Goal: Task Accomplishment & Management: Use online tool/utility

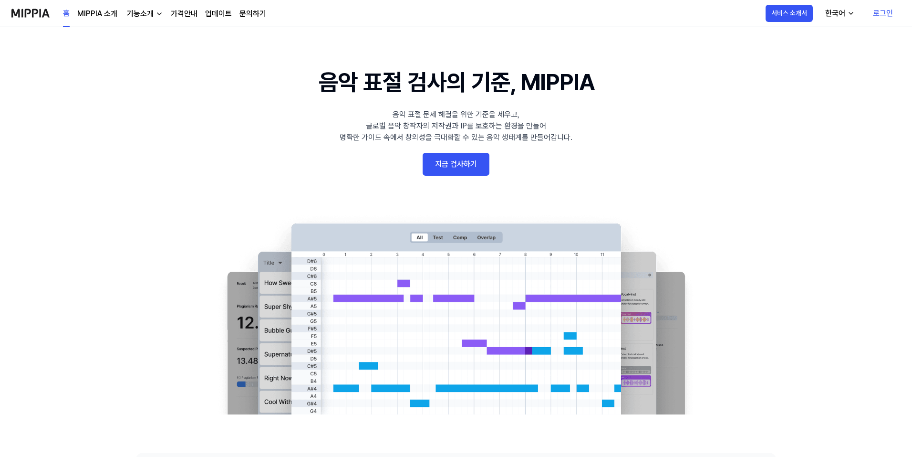
click at [452, 169] on link "지금 검사하기" at bounding box center [456, 164] width 67 height 23
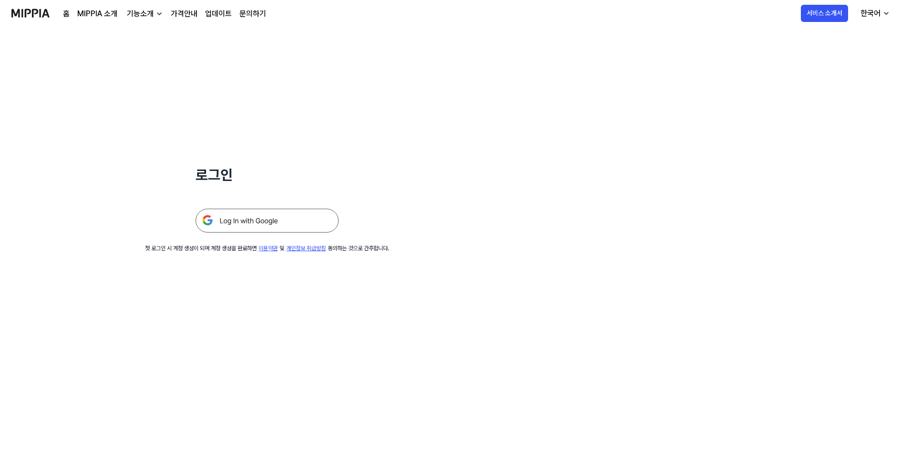
click at [279, 215] on img at bounding box center [267, 220] width 143 height 24
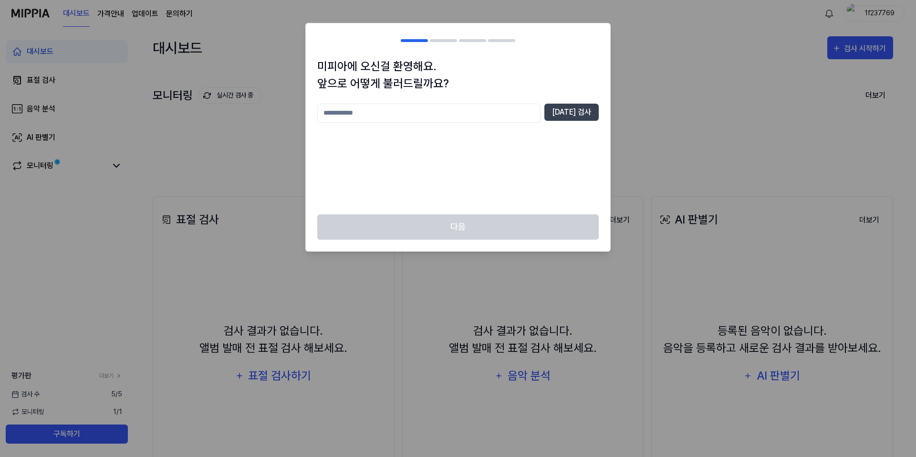
click at [456, 115] on input "text" at bounding box center [428, 113] width 223 height 19
type input "***"
click at [577, 117] on button "[DATE] 검사" at bounding box center [571, 112] width 54 height 17
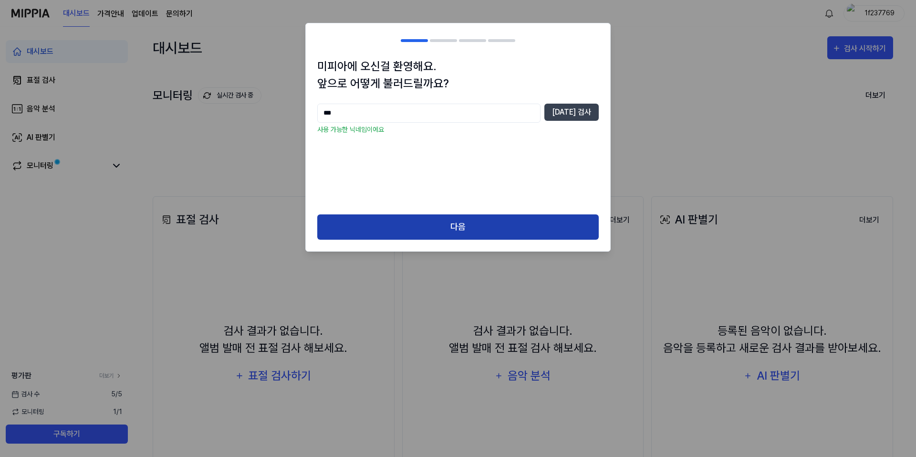
click at [484, 220] on button "다음" at bounding box center [457, 226] width 281 height 25
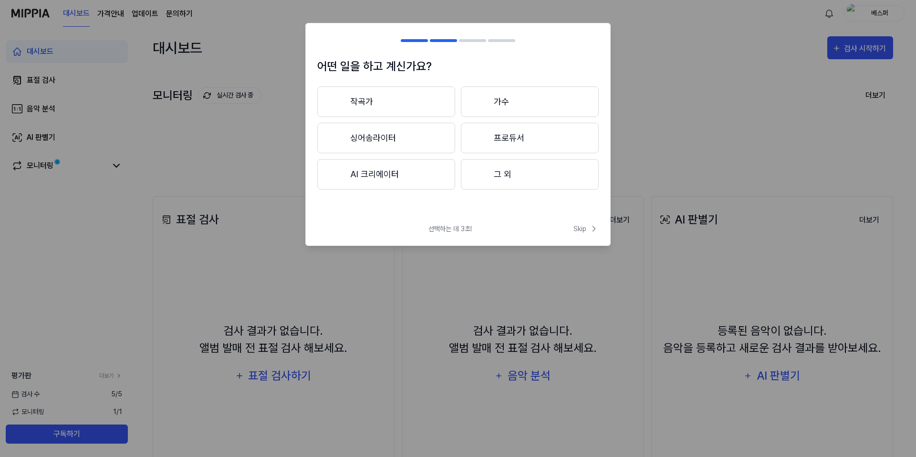
click at [508, 175] on button "그 외" at bounding box center [530, 174] width 138 height 31
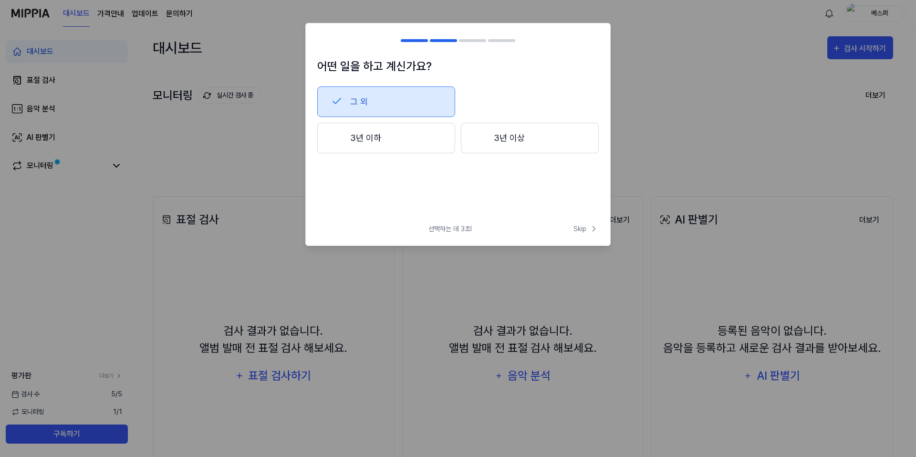
click at [404, 102] on button "그 외" at bounding box center [386, 101] width 138 height 31
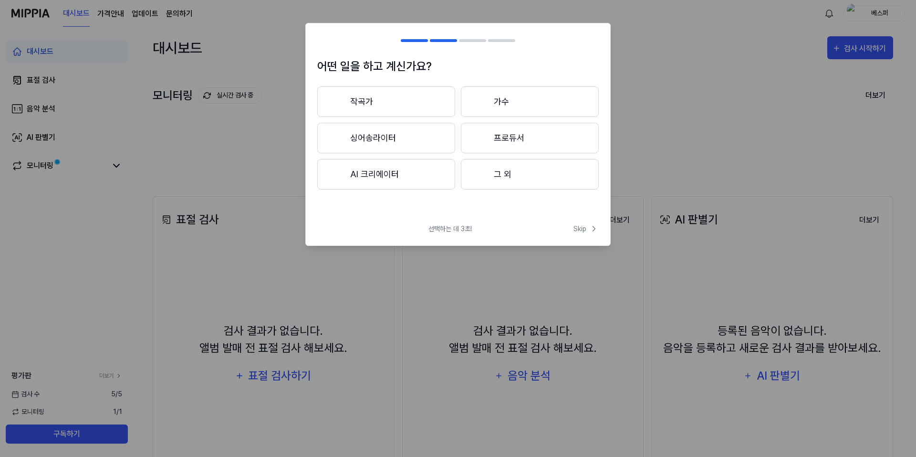
click at [506, 176] on button "그 외" at bounding box center [530, 174] width 138 height 31
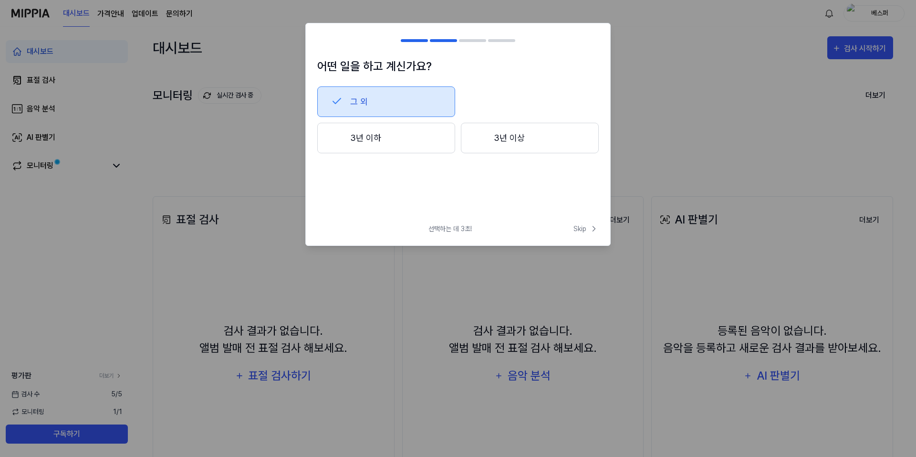
click at [411, 136] on button "3년 이하" at bounding box center [386, 138] width 138 height 31
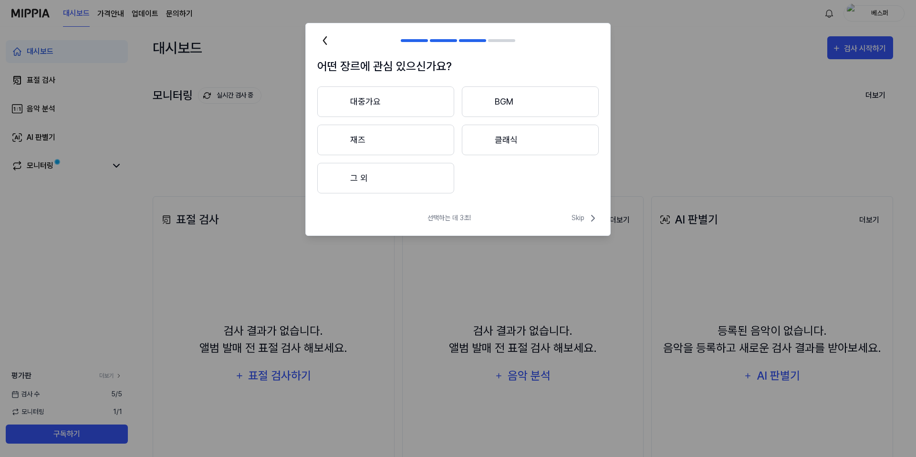
click at [415, 184] on button "그 외" at bounding box center [385, 178] width 137 height 31
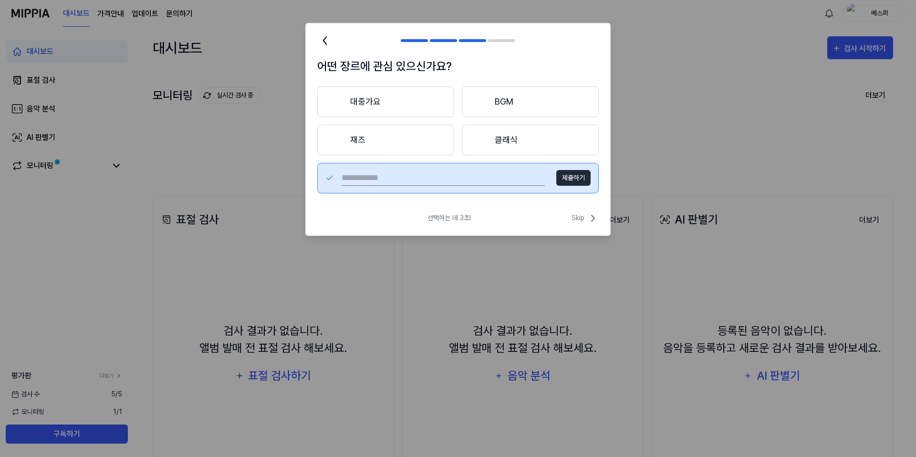
click at [570, 177] on button "제출하기" at bounding box center [573, 178] width 34 height 16
click at [491, 180] on input "text" at bounding box center [443, 177] width 203 height 15
type input "***"
click at [564, 177] on button "제출하기" at bounding box center [573, 178] width 34 height 16
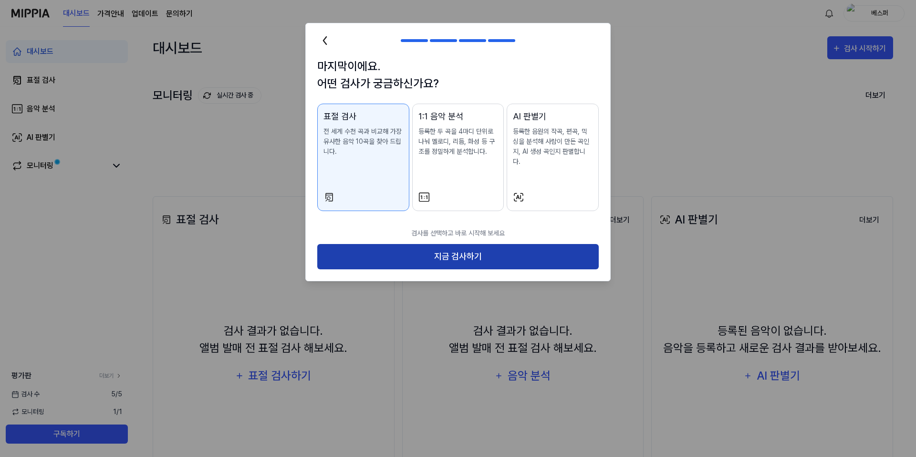
click at [543, 249] on button "지금 검사하기" at bounding box center [457, 256] width 281 height 25
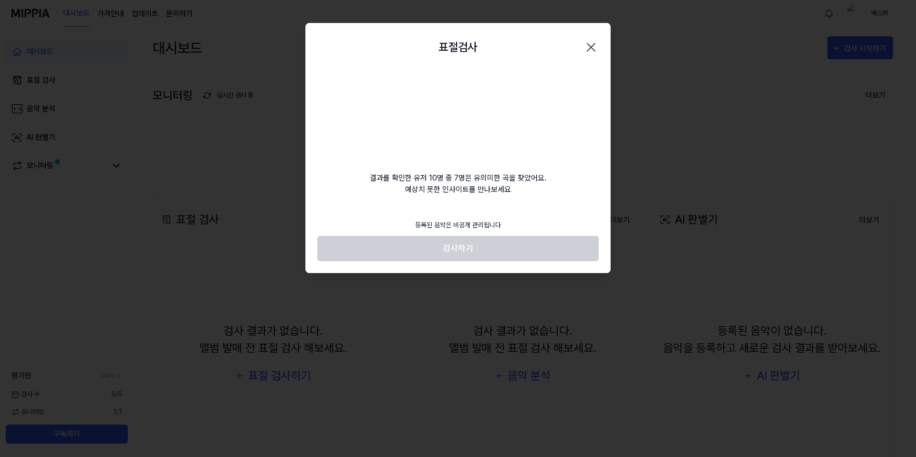
click at [588, 50] on icon "button" at bounding box center [591, 47] width 8 height 8
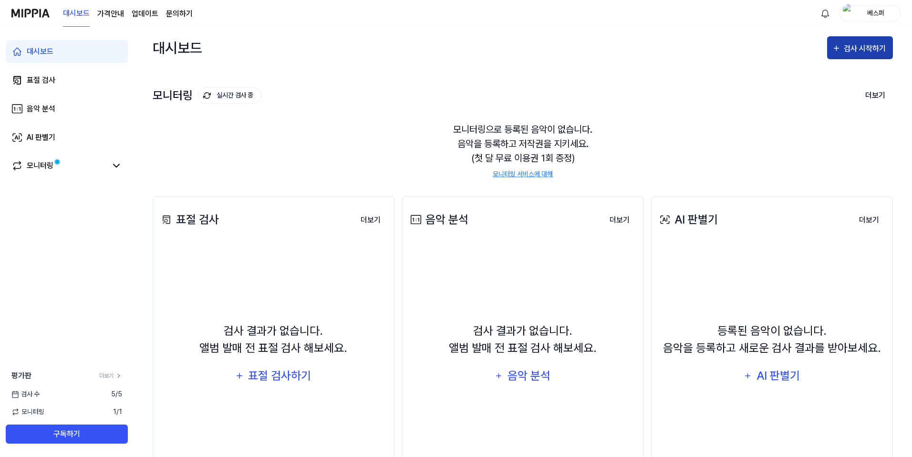
click at [845, 50] on div "검사 시작하기" at bounding box center [866, 48] width 44 height 12
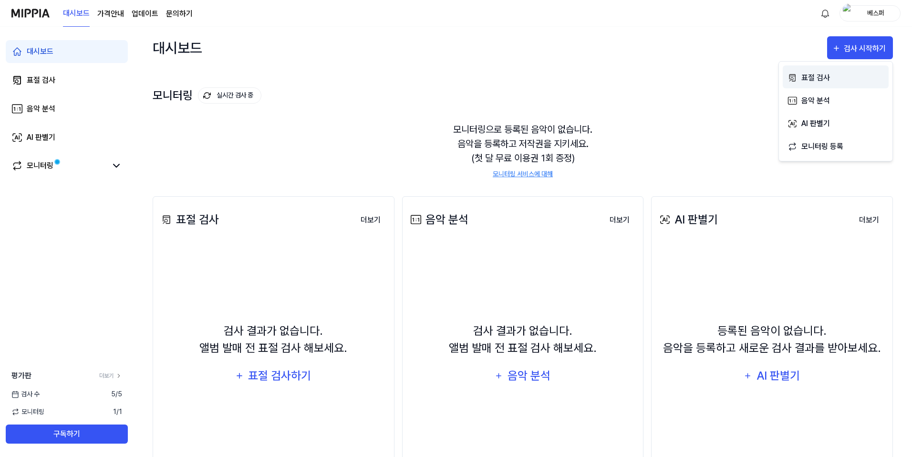
click at [838, 80] on div "표절 검사" at bounding box center [843, 78] width 83 height 12
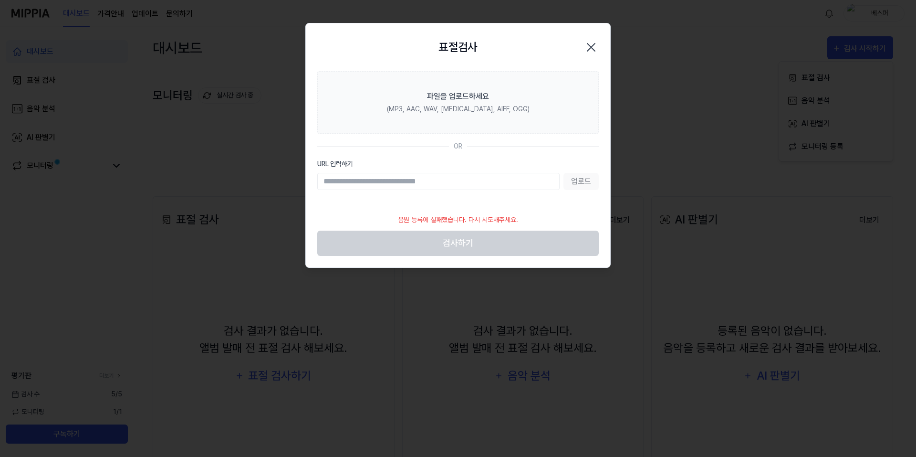
click at [597, 54] on icon "button" at bounding box center [590, 47] width 15 height 15
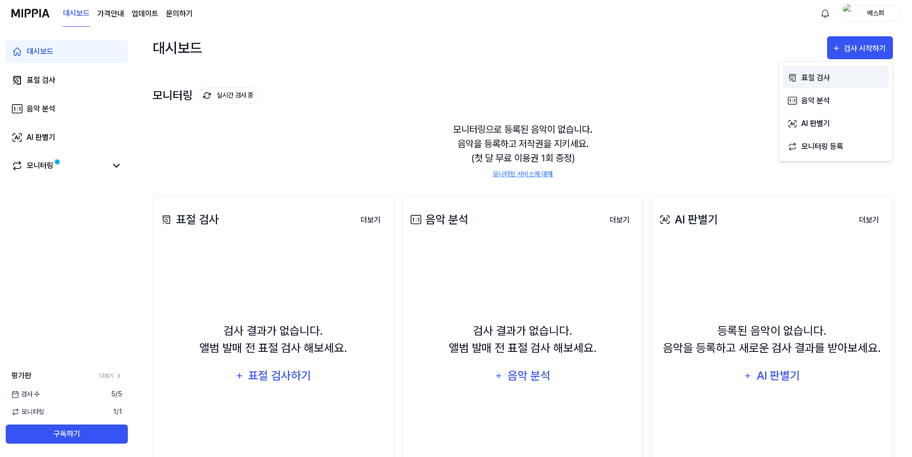
click at [826, 75] on div "표절 검사" at bounding box center [843, 78] width 83 height 12
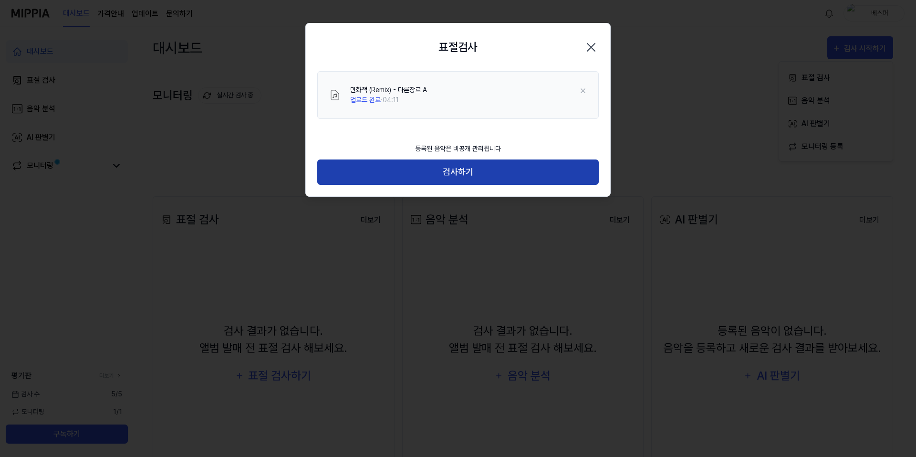
click at [451, 171] on button "검사하기" at bounding box center [457, 171] width 281 height 25
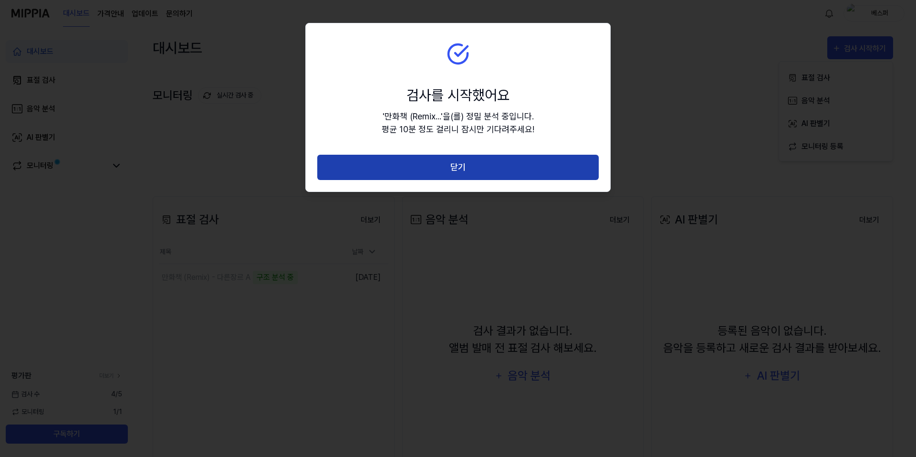
click at [490, 168] on button "닫기" at bounding box center [457, 167] width 281 height 25
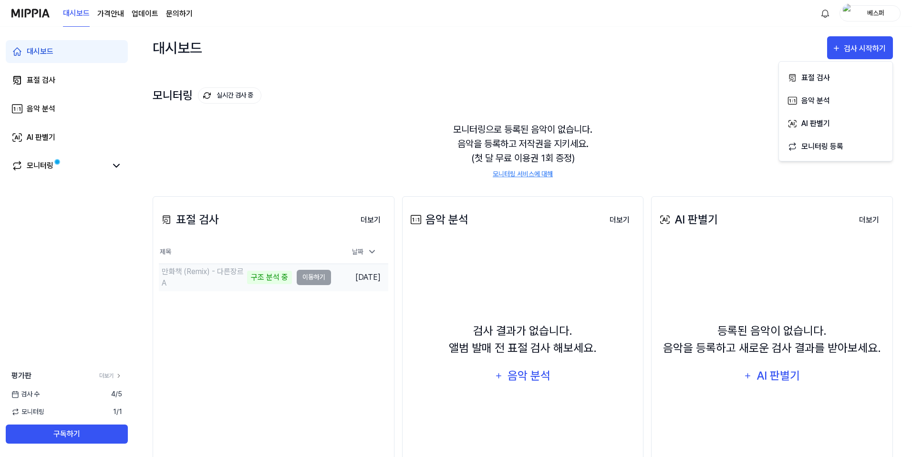
click at [305, 274] on td "만화책 (Remix) - 다른장르 A 구조 분석 중 이동하기" at bounding box center [245, 277] width 172 height 27
click at [317, 315] on div "표절 검사 더보기 표절 검사 제목 날짜 만화책 (Remix) - 다른장르 A 구조 분석 중 이동하기 2025.09.05. 더보기" at bounding box center [274, 348] width 242 height 304
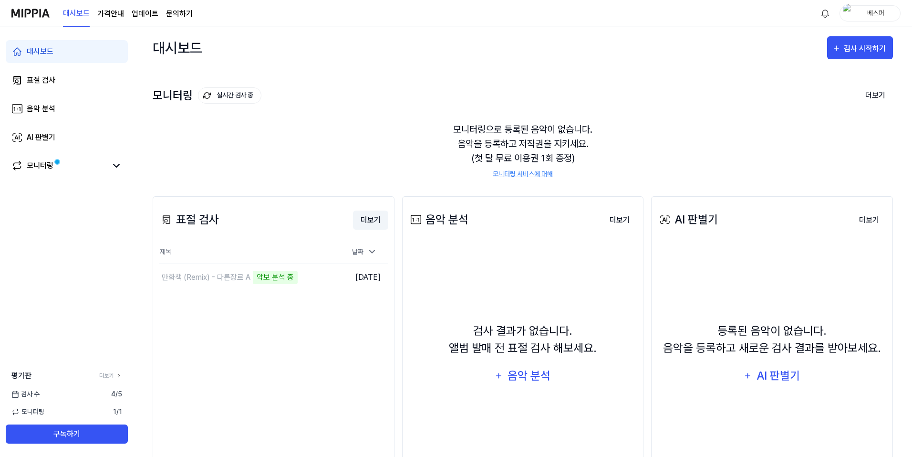
click at [365, 219] on button "더보기" at bounding box center [370, 219] width 35 height 19
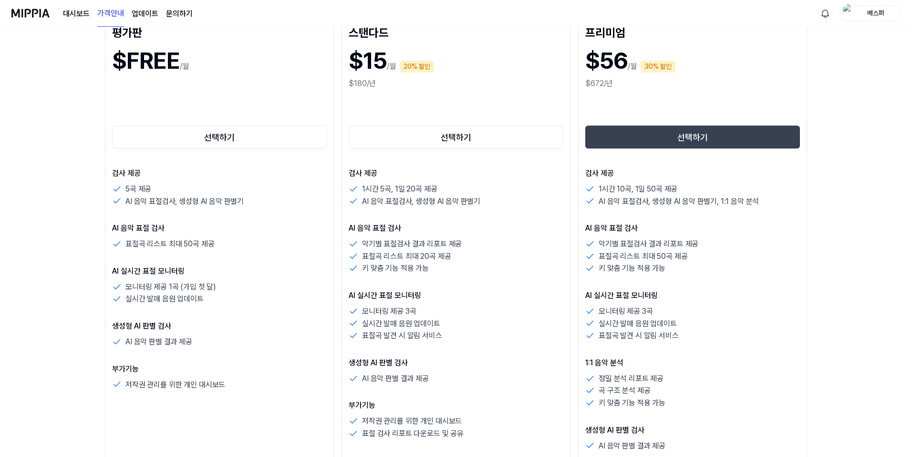
scroll to position [143, 0]
